Goal: Book appointment/travel/reservation

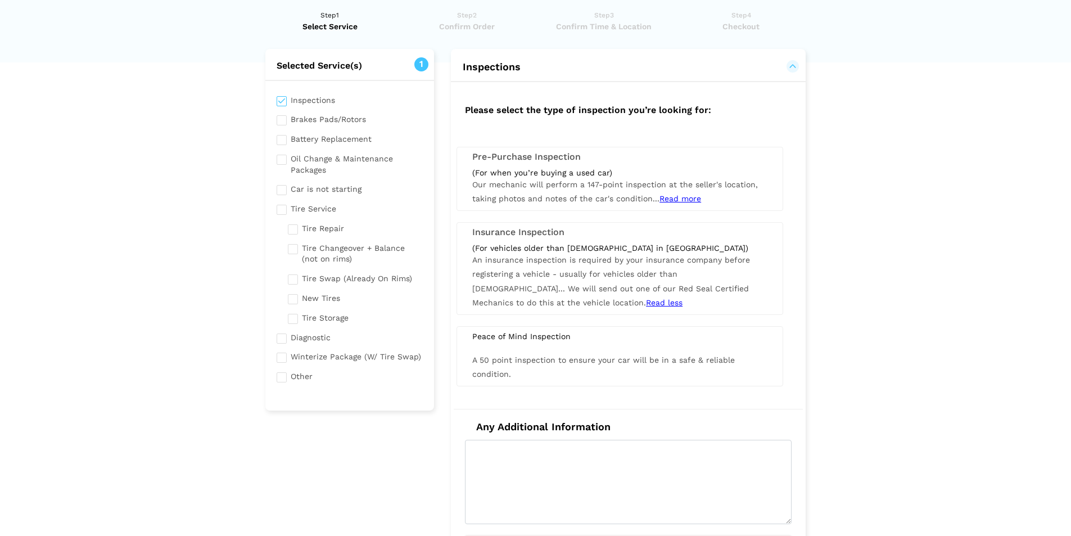
scroll to position [56, 0]
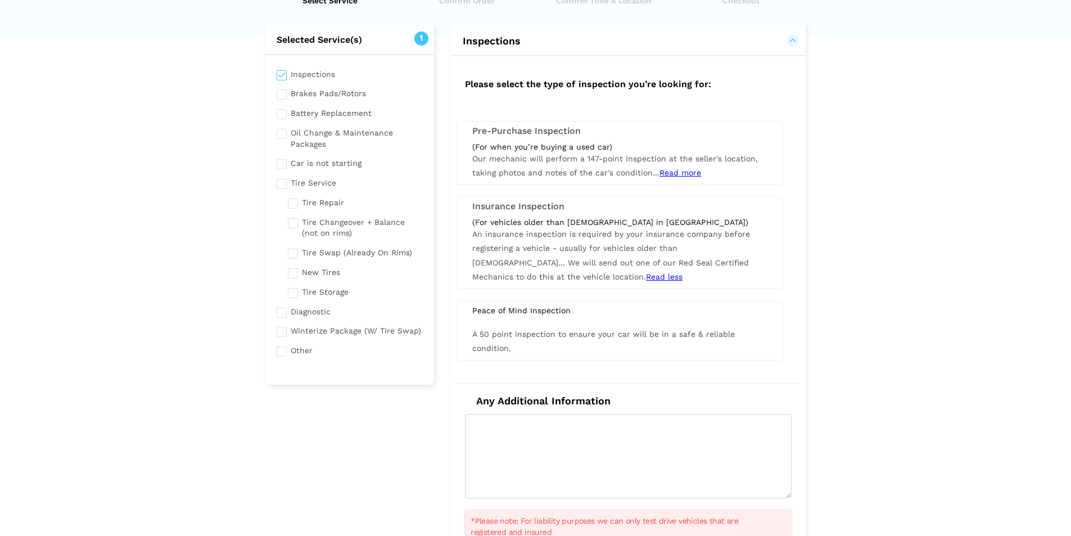
click at [612, 253] on div "(For vehicles older than [DEMOGRAPHIC_DATA] in [GEOGRAPHIC_DATA]) An insurance …" at bounding box center [620, 250] width 312 height 67
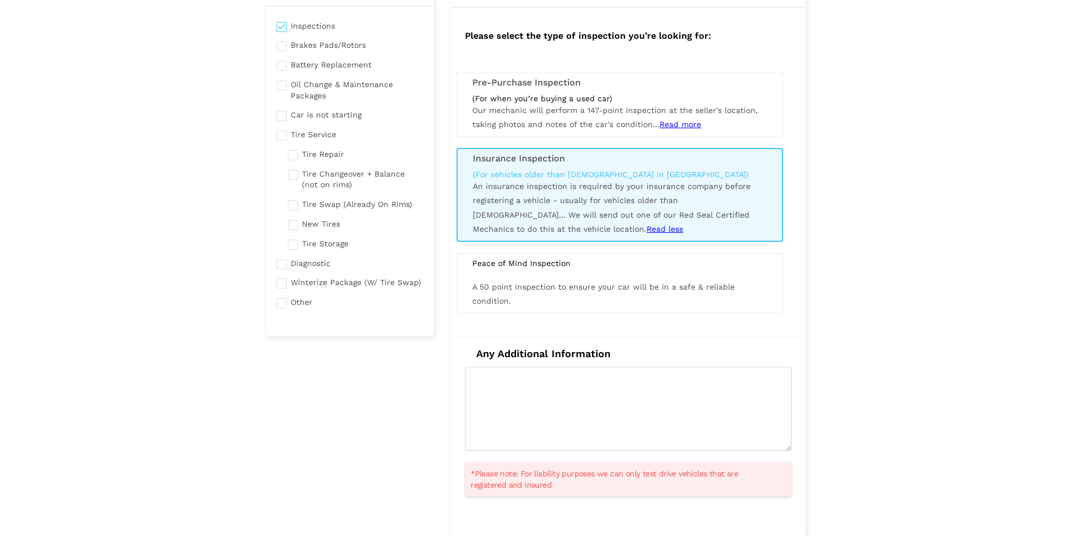
scroll to position [169, 0]
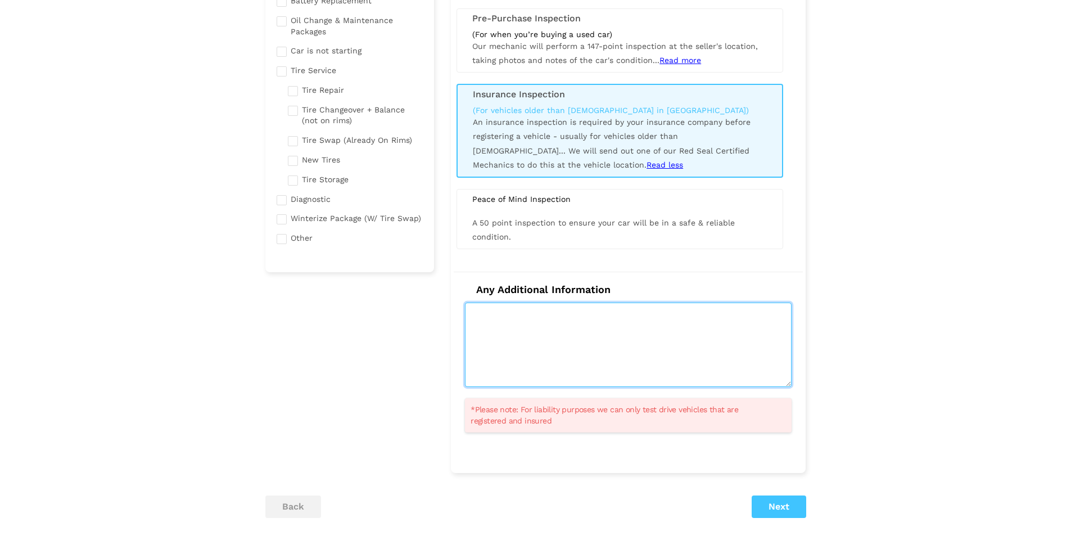
click at [686, 360] on textarea at bounding box center [628, 344] width 326 height 84
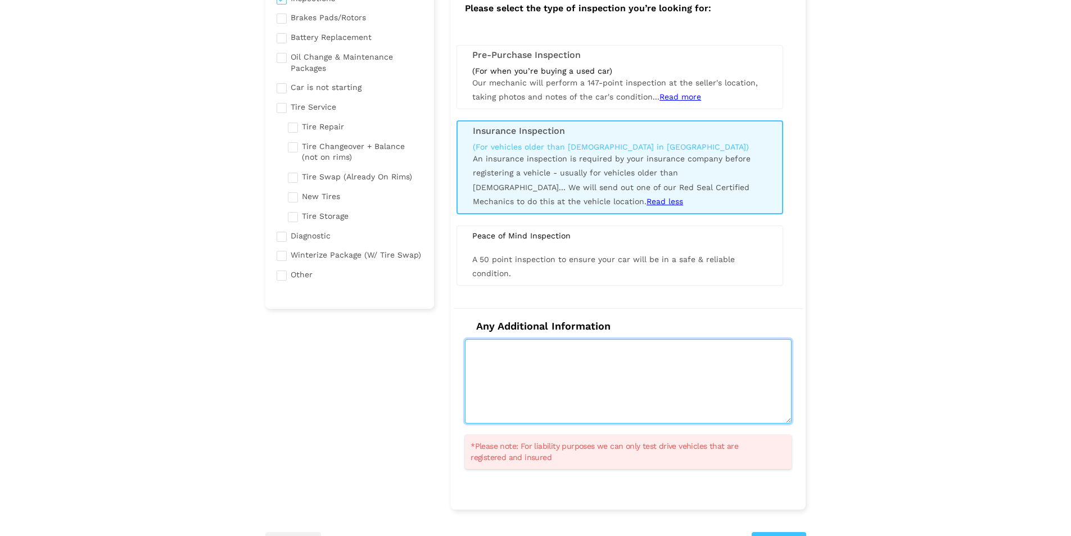
scroll to position [112, 0]
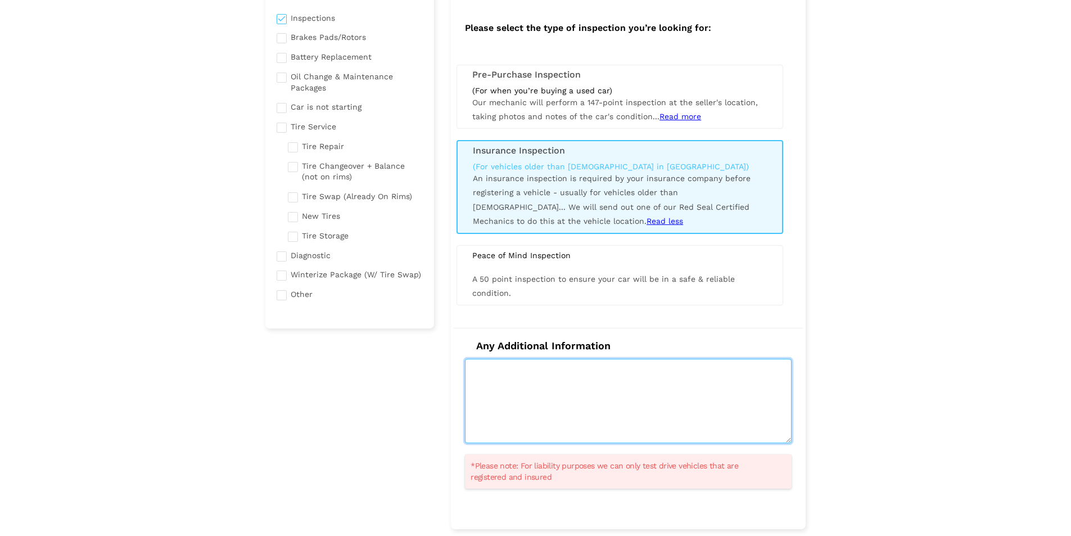
click at [641, 405] on textarea at bounding box center [628, 401] width 326 height 84
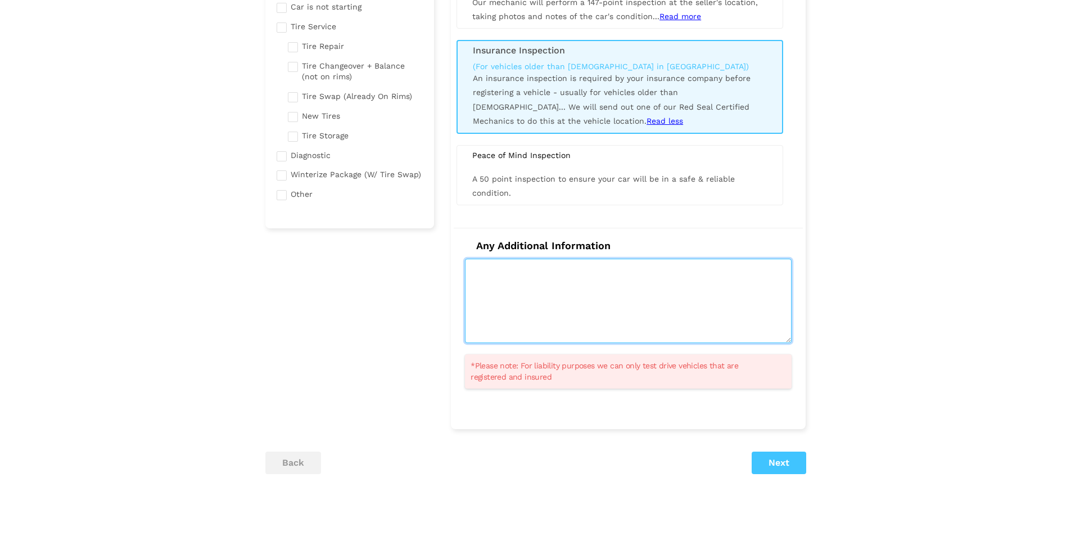
scroll to position [225, 0]
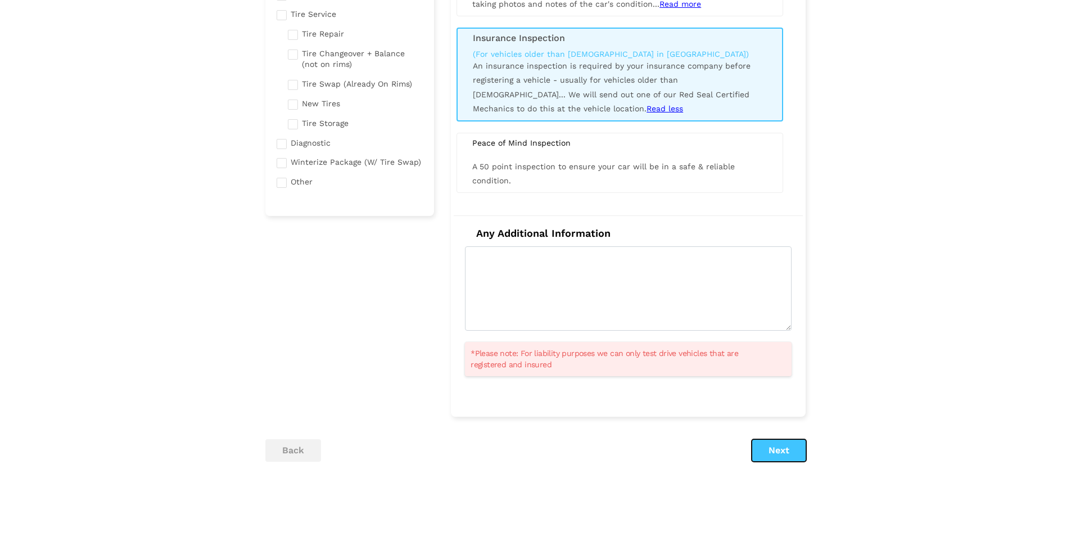
click at [769, 447] on button "Next" at bounding box center [778, 450] width 55 height 22
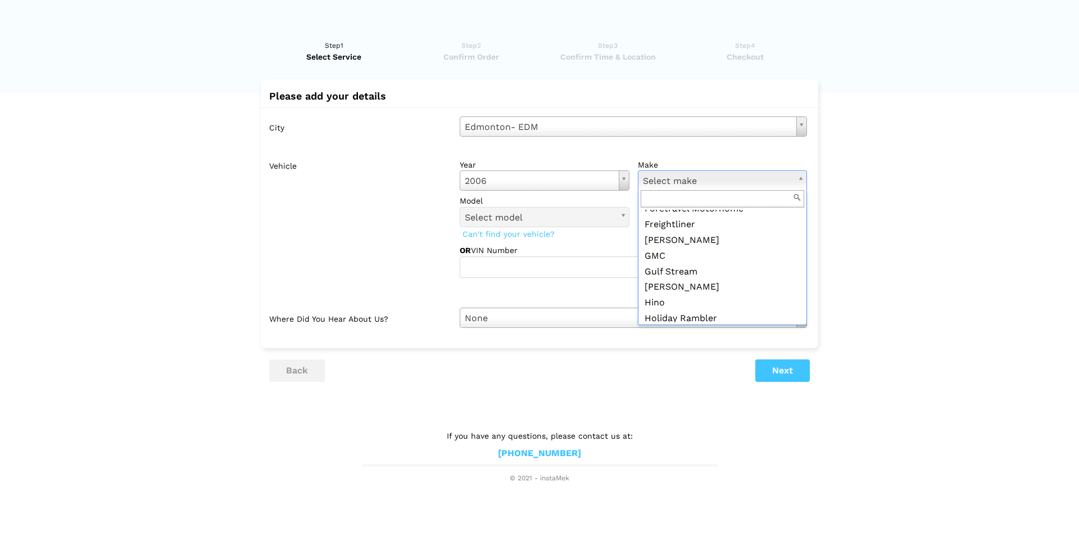
scroll to position [562, 0]
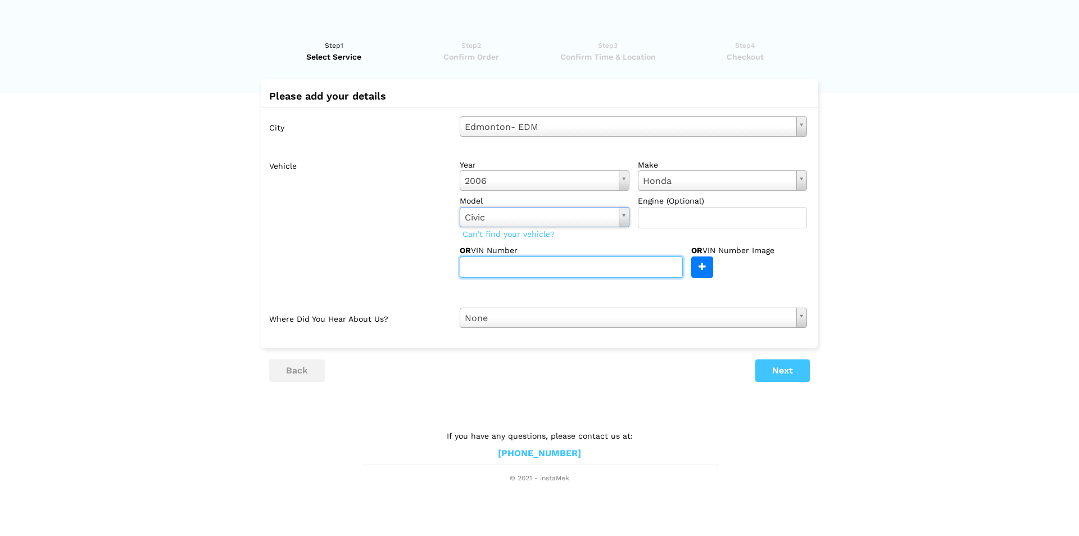
click at [603, 270] on input "text" at bounding box center [571, 266] width 223 height 21
click at [783, 375] on button "Next" at bounding box center [782, 370] width 55 height 22
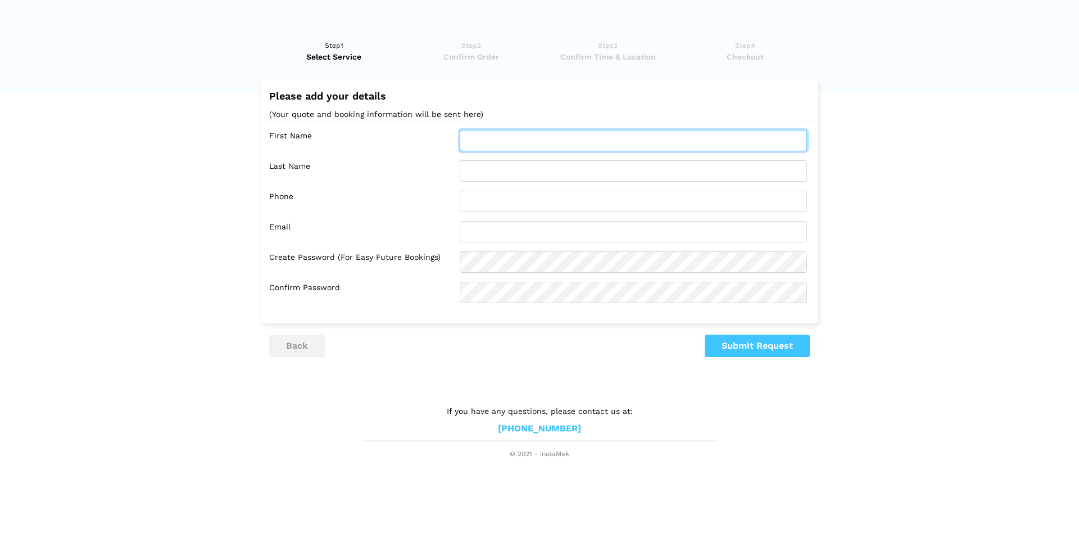
click at [546, 142] on input "text" at bounding box center [633, 140] width 347 height 21
type input "[PERSON_NAME]"
type input "Briscall"
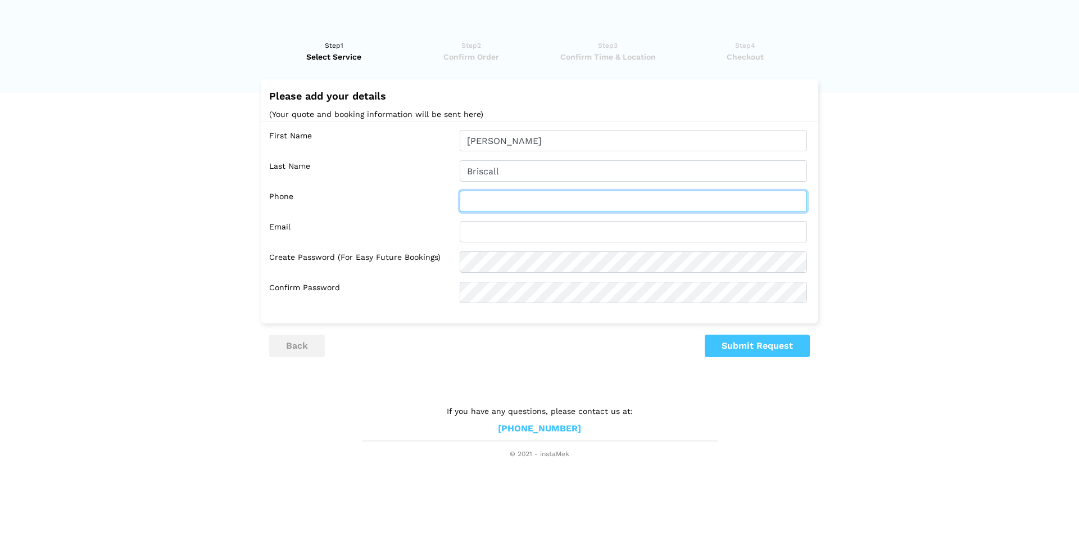
click at [487, 202] on input "text" at bounding box center [633, 200] width 347 height 21
type input "7809157070"
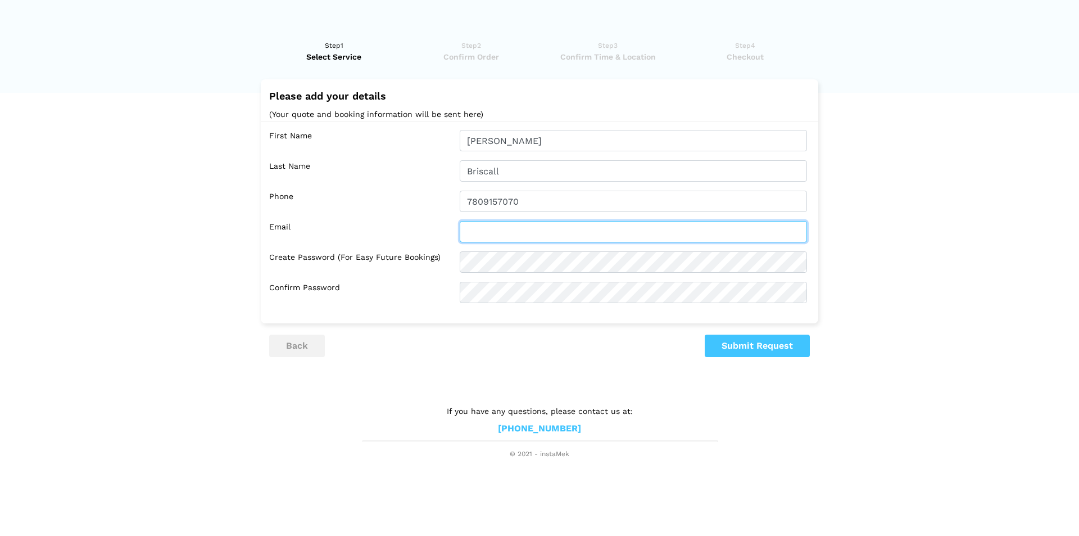
click at [490, 232] on input "text" at bounding box center [633, 231] width 347 height 21
type input "[EMAIL_ADDRESS][DOMAIN_NAME]"
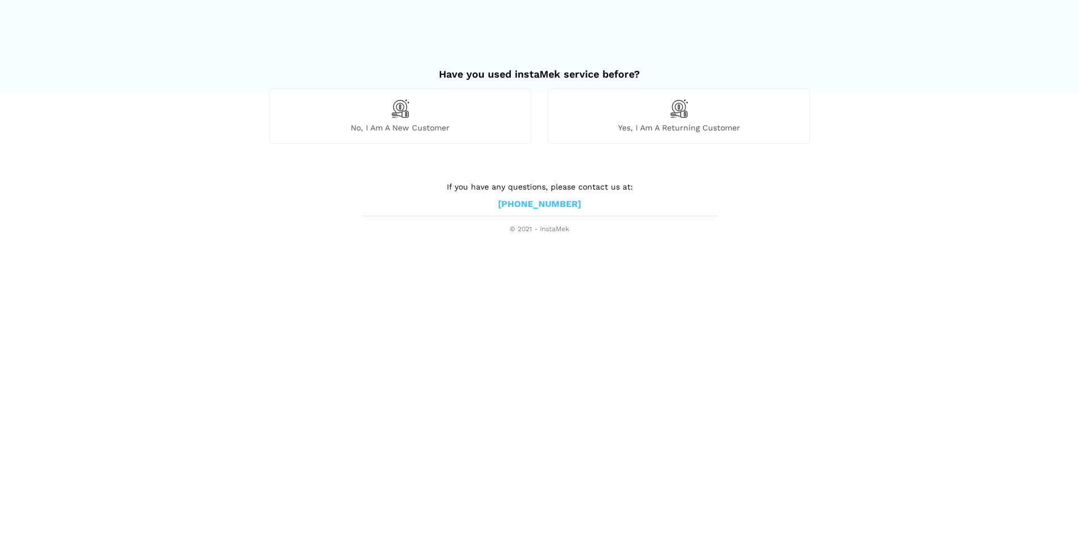
click at [415, 118] on div "No, I am a new customer" at bounding box center [400, 115] width 262 height 55
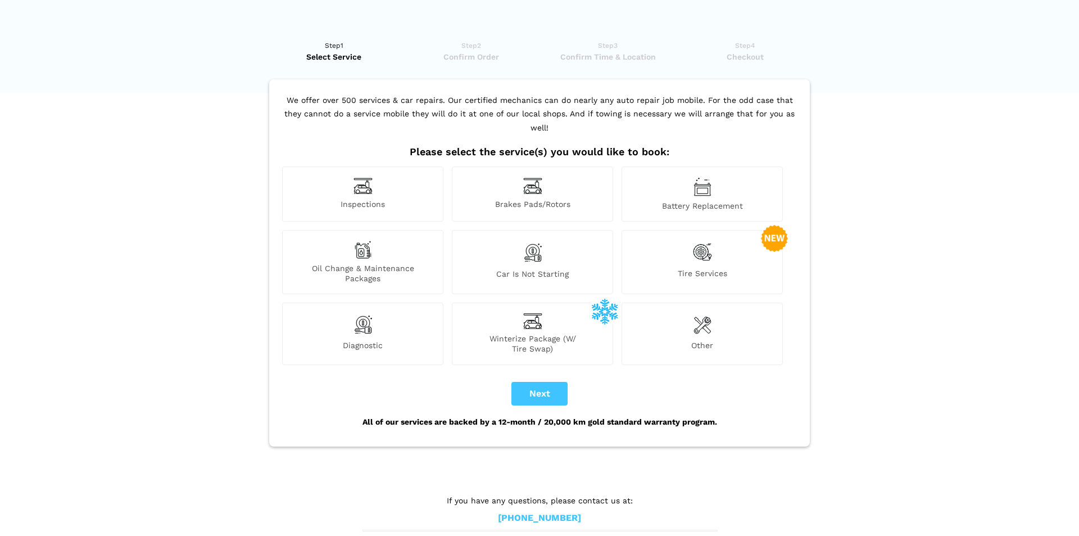
click at [387, 199] on span "Inspections" at bounding box center [363, 205] width 160 height 12
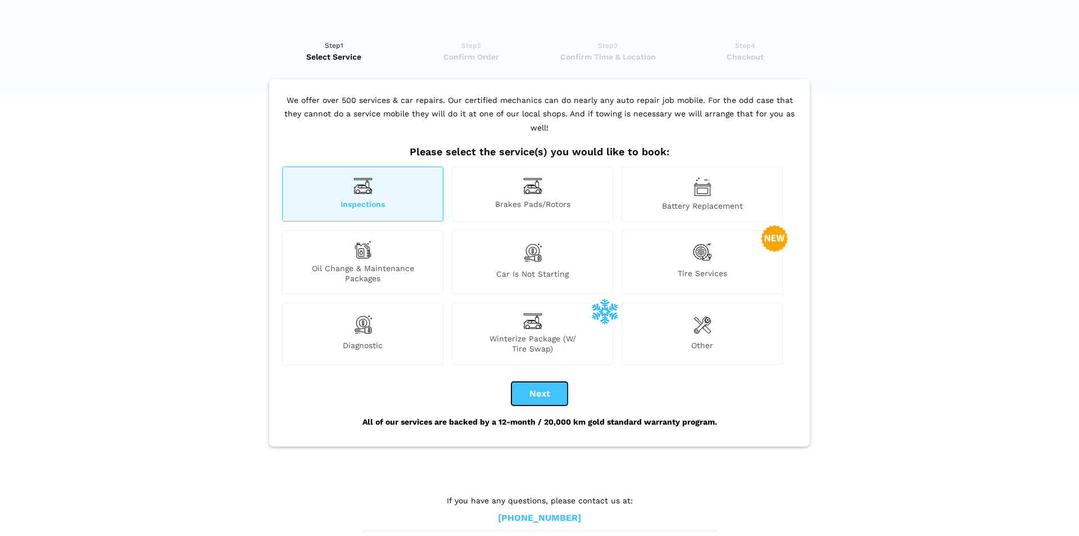
click at [543, 382] on button "Next" at bounding box center [539, 394] width 56 height 24
checkbox input "true"
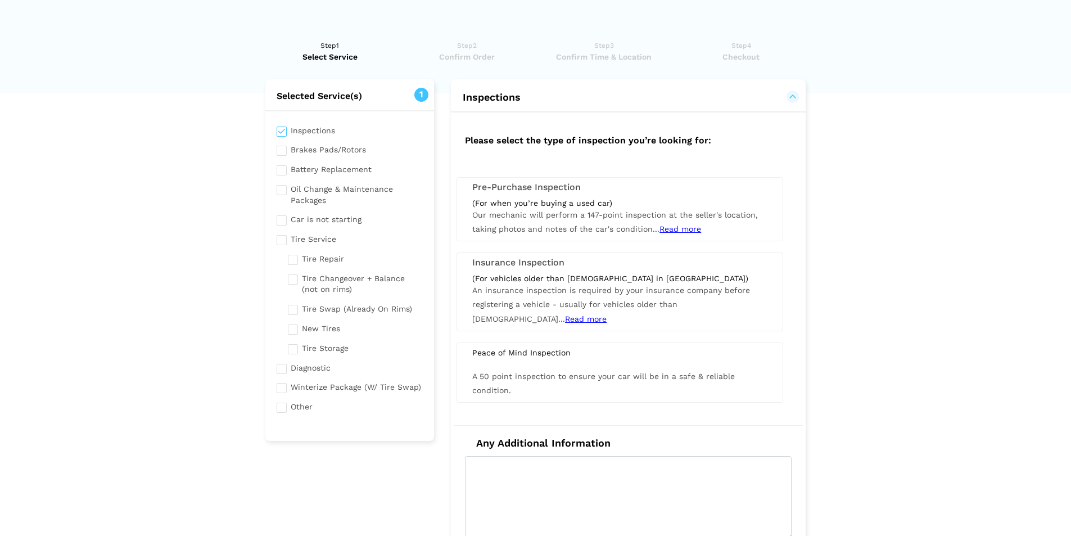
click at [606, 314] on span "Read more" at bounding box center [586, 318] width 42 height 9
